Goal: Book appointment/travel/reservation

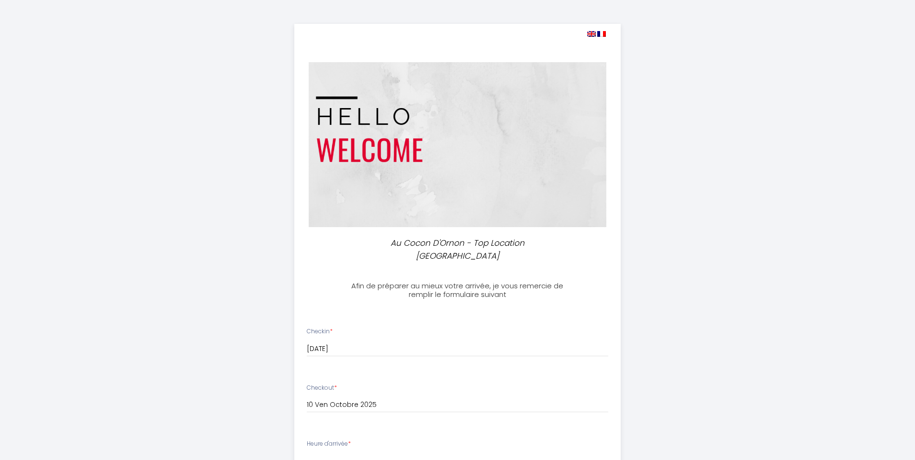
select select
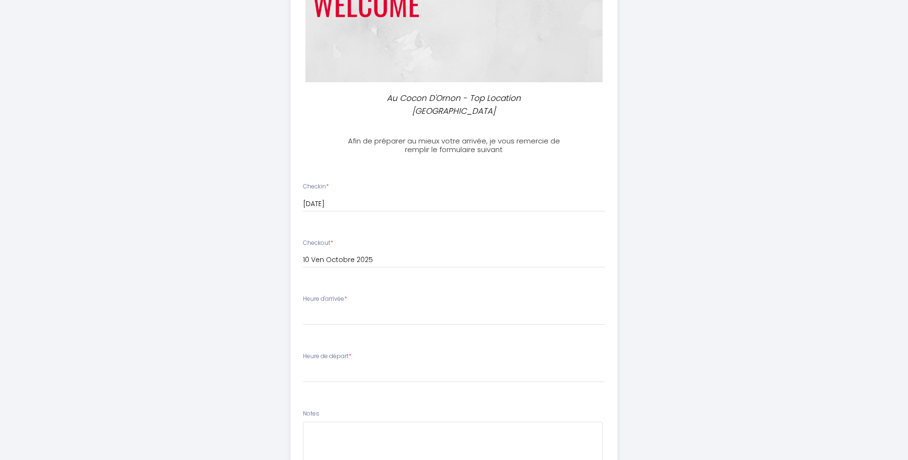
scroll to position [239, 0]
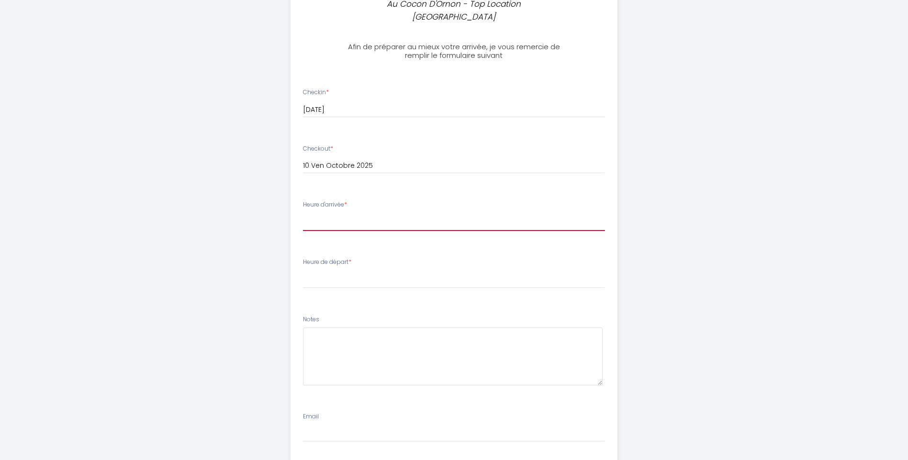
click at [345, 213] on select "17:00 17:30 18:00 18:30 19:00 19:30 20:00 20:30 21:00 21:30 22:00 22:30 23:00" at bounding box center [454, 222] width 302 height 18
select select "17:00"
click at [303, 213] on select "17:00 17:30 18:00 18:30 19:00 19:30 20:00 20:30 21:00 21:30 22:00 22:30 23:00" at bounding box center [454, 222] width 302 height 18
click at [330, 275] on select "00:00 00:30 01:00 01:30 02:00 02:30 03:00 03:30 04:00 04:30 05:00 05:30 06:00 0…" at bounding box center [454, 279] width 302 height 18
select select "06:00"
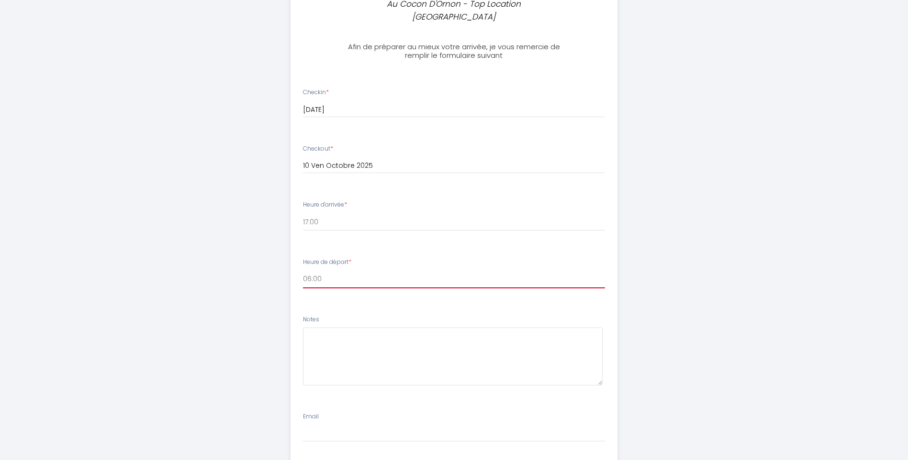
click at [303, 270] on select "00:00 00:30 01:00 01:30 02:00 02:30 03:00 03:30 04:00 04:30 05:00 05:30 06:00 0…" at bounding box center [454, 279] width 302 height 18
click at [345, 341] on textarea at bounding box center [453, 357] width 300 height 58
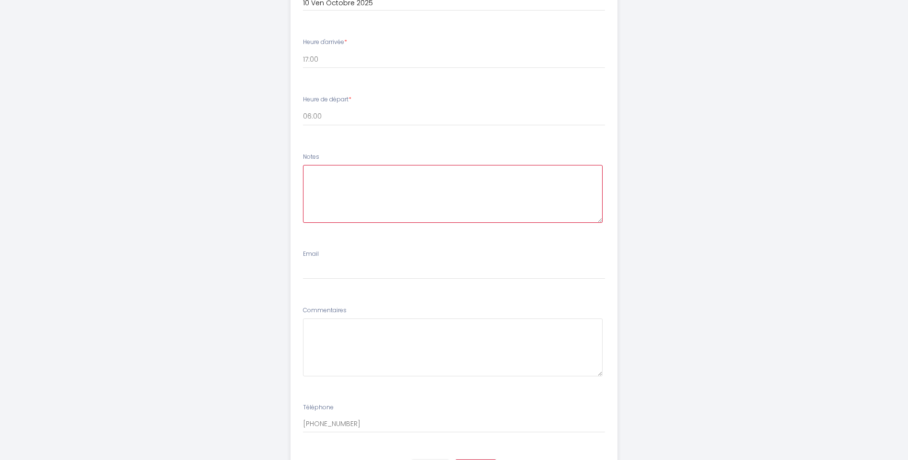
scroll to position [431, 0]
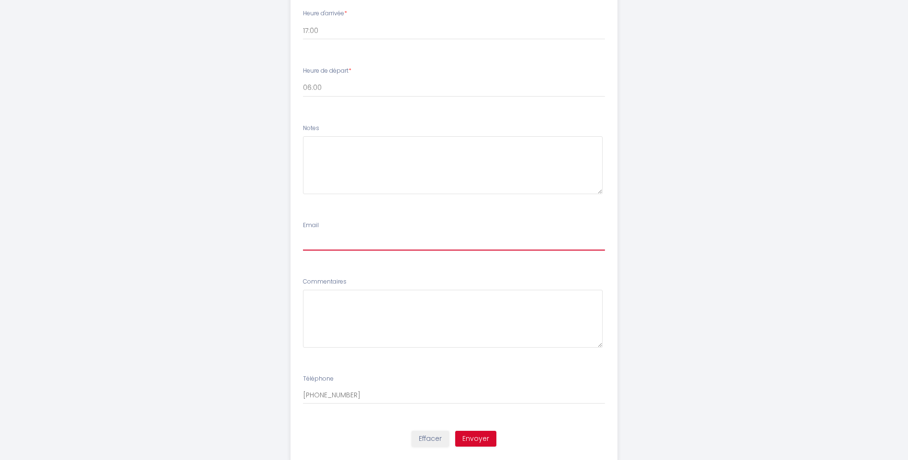
click at [360, 234] on input "Email" at bounding box center [454, 242] width 302 height 17
type input "[EMAIL_ADDRESS][DOMAIN_NAME]"
click at [692, 255] on div "Au Cocon D'Ornon - Top Location [GEOGRAPHIC_DATA] Afin de préparer au mieux vot…" at bounding box center [454, 27] width 490 height 916
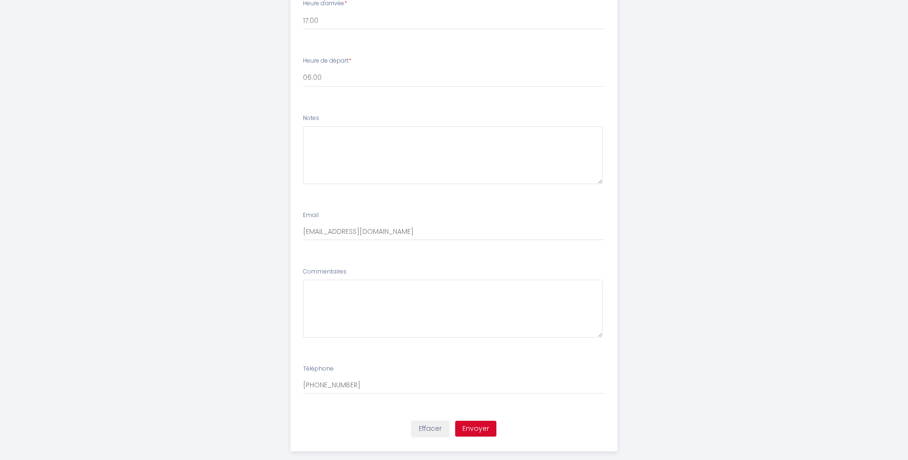
scroll to position [443, 0]
click at [489, 419] on button "Envoyer" at bounding box center [475, 427] width 41 height 16
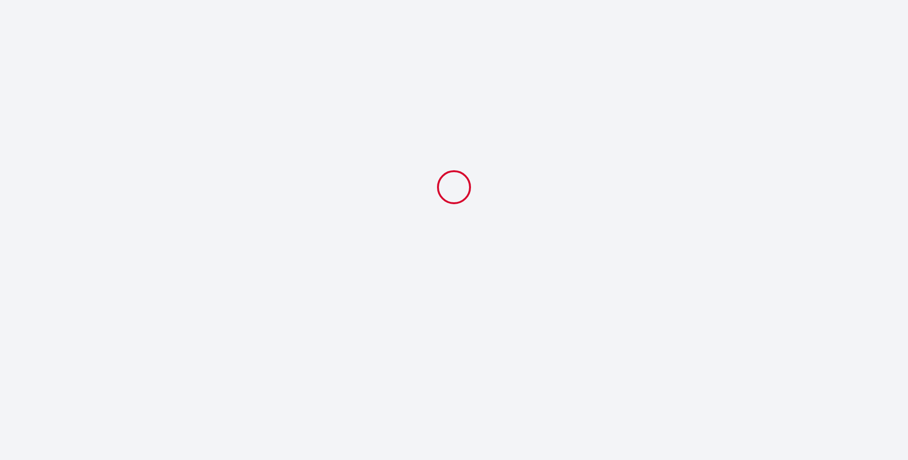
scroll to position [0, 0]
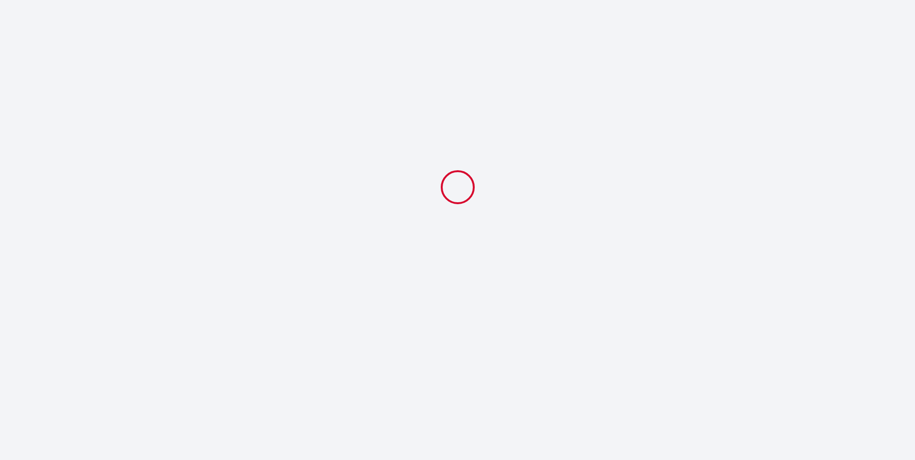
select select "06:00"
